Goal: Task Accomplishment & Management: Use online tool/utility

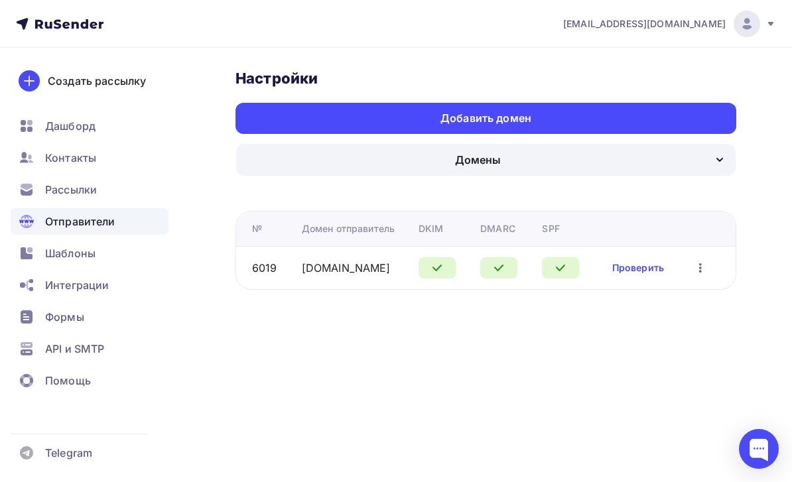
click at [53, 188] on span "Рассылки" at bounding box center [71, 190] width 52 height 16
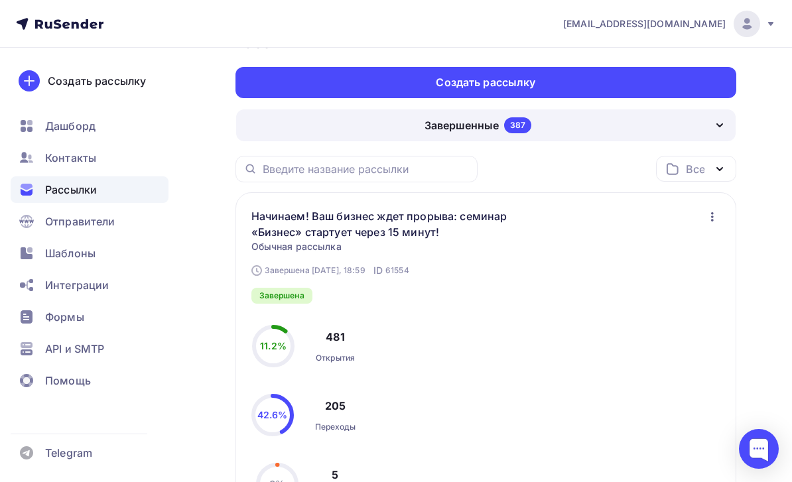
scroll to position [40, 0]
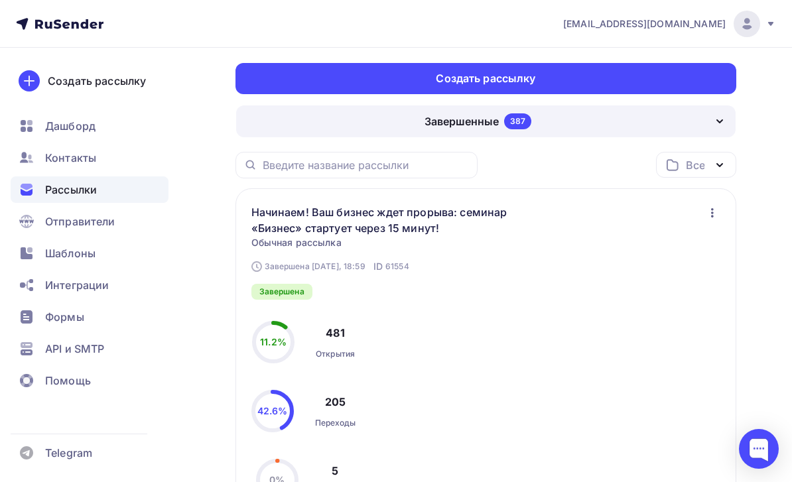
click at [259, 117] on div "Завершенные 387" at bounding box center [486, 121] width 500 height 32
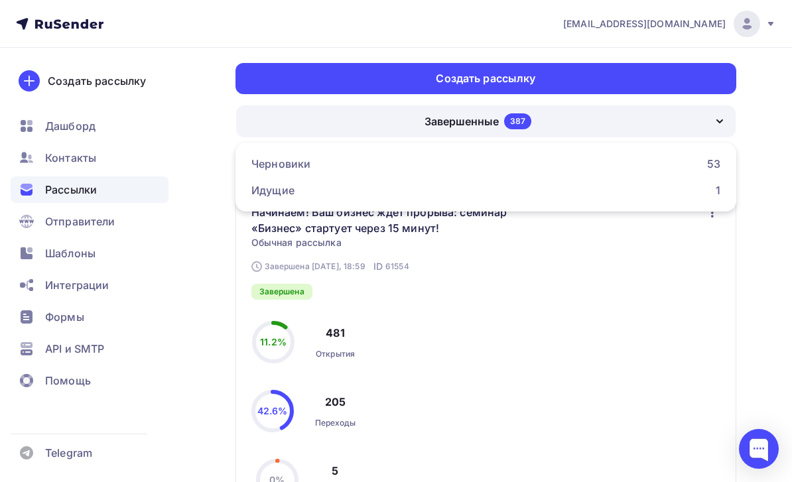
click at [273, 162] on div "Черновики" at bounding box center [280, 164] width 59 height 16
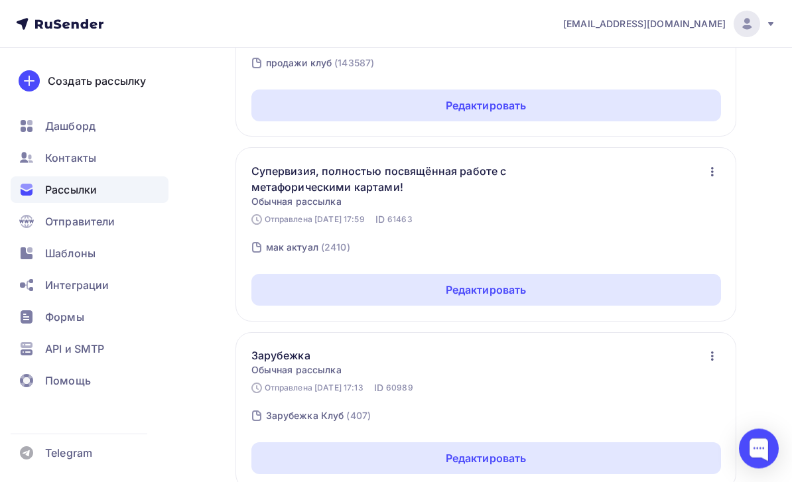
scroll to position [249, 0]
click at [285, 288] on div "Редактировать" at bounding box center [486, 290] width 470 height 32
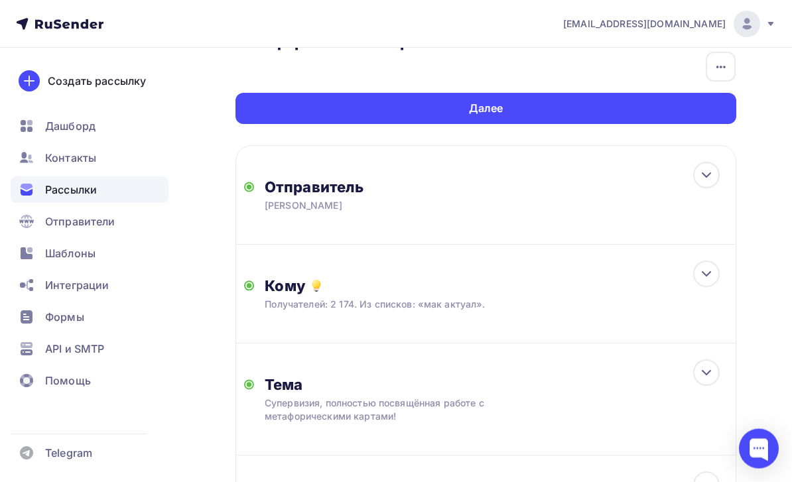
scroll to position [82, 0]
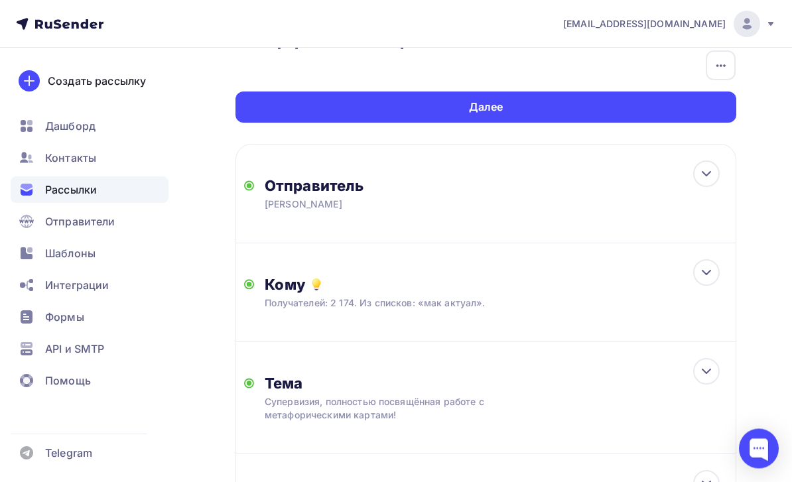
click at [715, 275] on div at bounding box center [706, 273] width 27 height 27
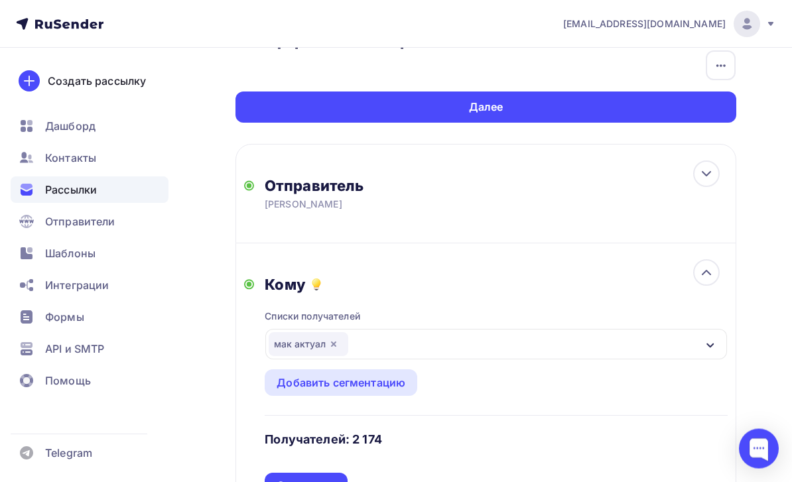
scroll to position [83, 0]
click at [348, 391] on div "Добавить сегментацию" at bounding box center [341, 383] width 129 height 16
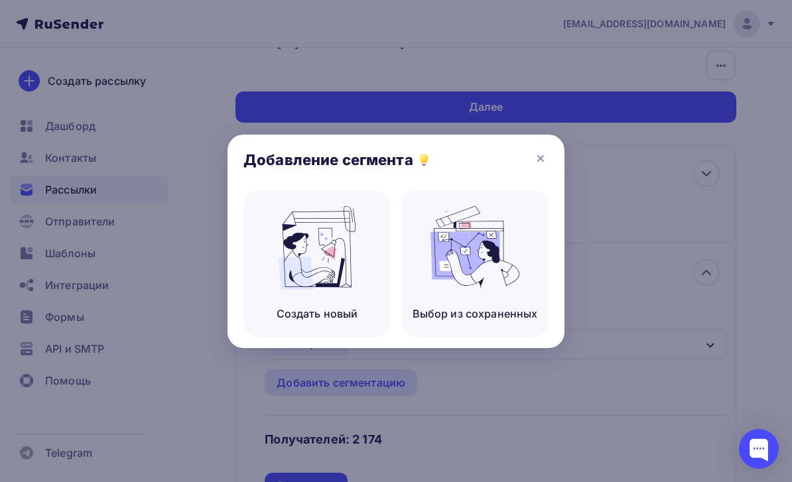
click at [538, 167] on icon at bounding box center [541, 159] width 16 height 16
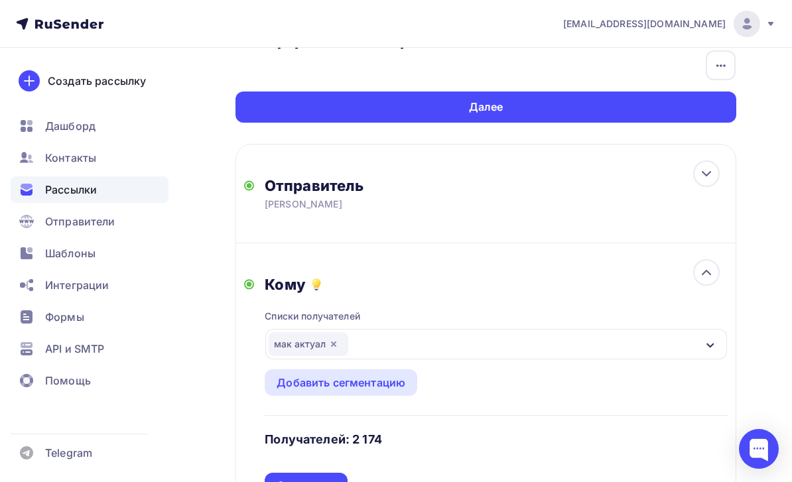
click at [419, 346] on div "мак актуал" at bounding box center [496, 344] width 462 height 31
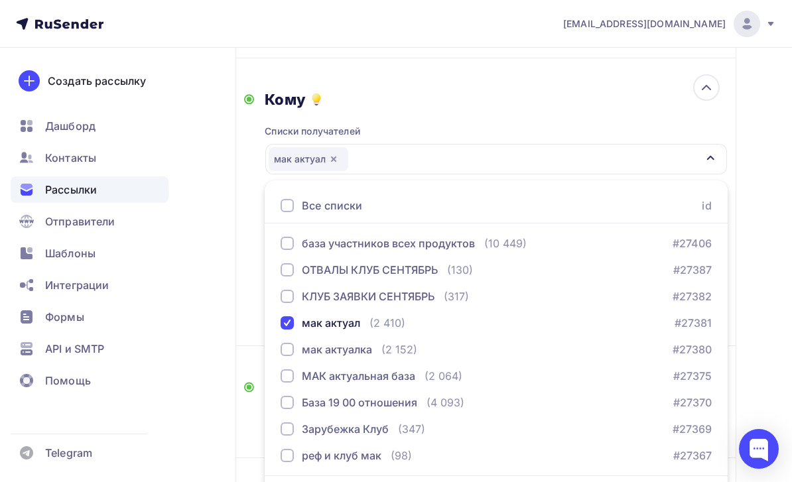
scroll to position [137, 0]
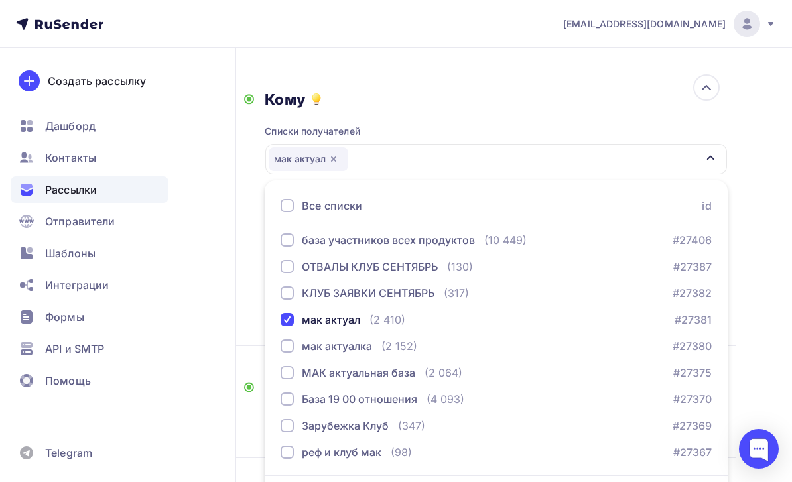
click at [211, 358] on div "Назад Супервизия, полностью посвящённая работе с метафорическими картами! Супер…" at bounding box center [396, 253] width 792 height 946
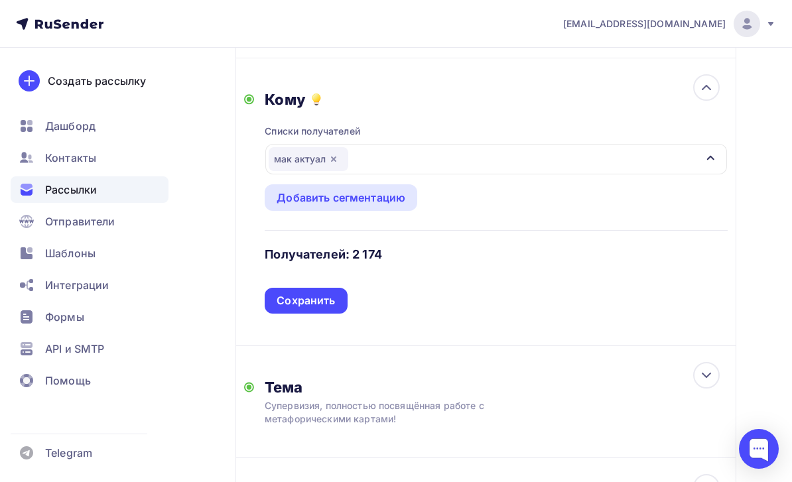
click at [335, 301] on div "Сохранить" at bounding box center [306, 300] width 58 height 15
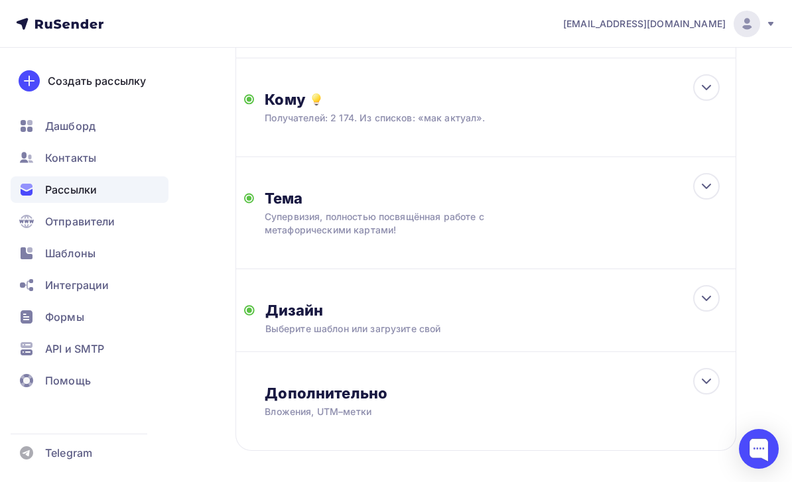
scroll to position [282, 0]
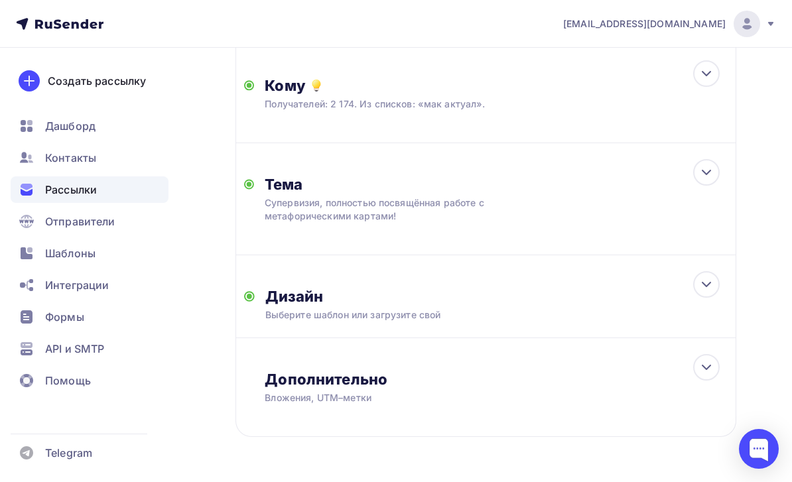
click at [587, 180] on div "Тема Супервизия, полностью посвящённая работе с метафорическими картами! Тема *…" at bounding box center [485, 199] width 501 height 112
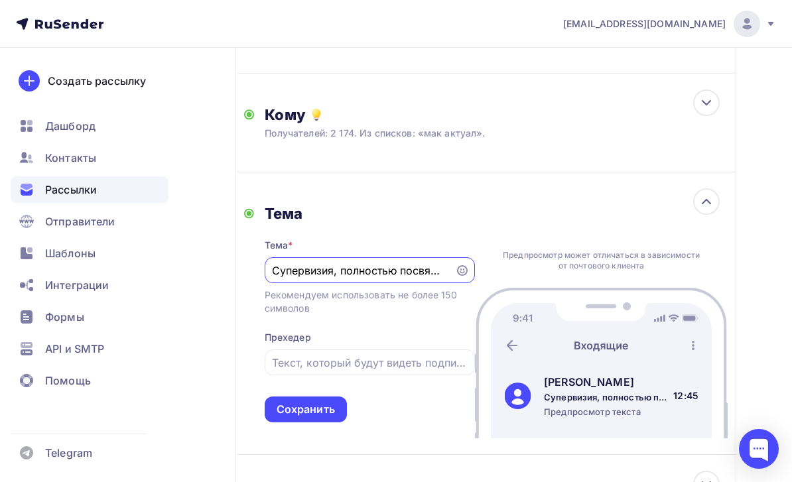
scroll to position [0, 0]
click at [322, 423] on div "Сохранить" at bounding box center [306, 410] width 82 height 26
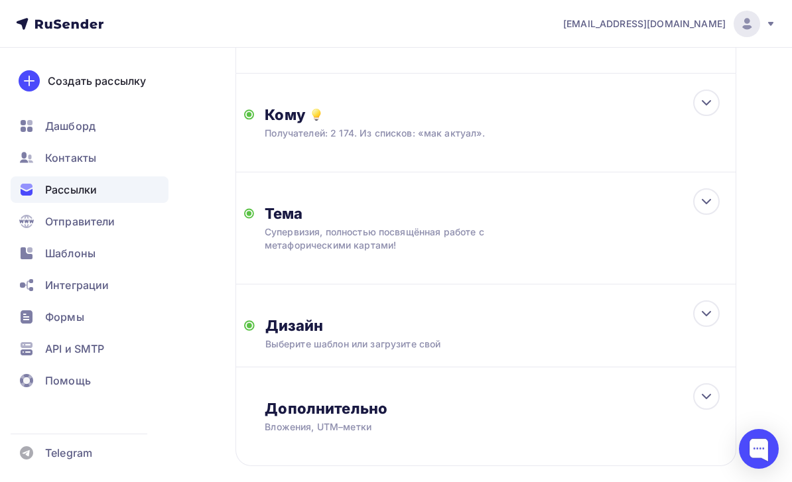
click at [434, 353] on div "Дизайн Выберите шаблон или загрузите свой Размер письма: 122 Kb Заменить шаблон…" at bounding box center [485, 326] width 501 height 83
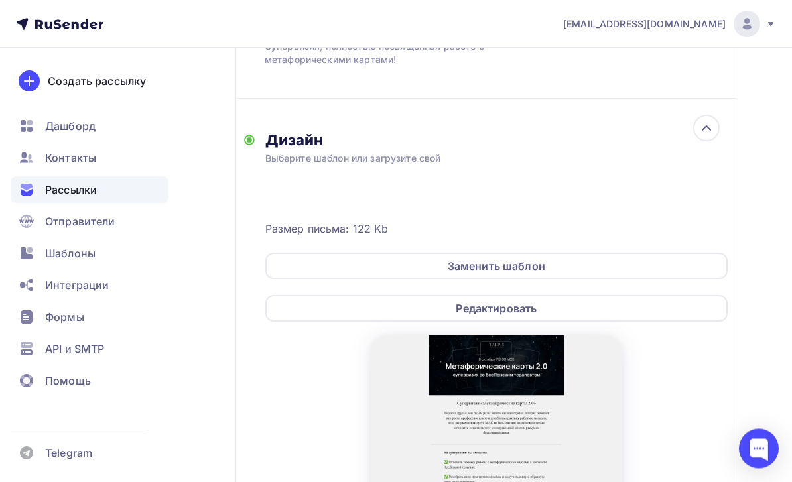
scroll to position [438, 0]
click at [706, 310] on div "Редактировать" at bounding box center [496, 308] width 462 height 27
